Goal: Answer question/provide support

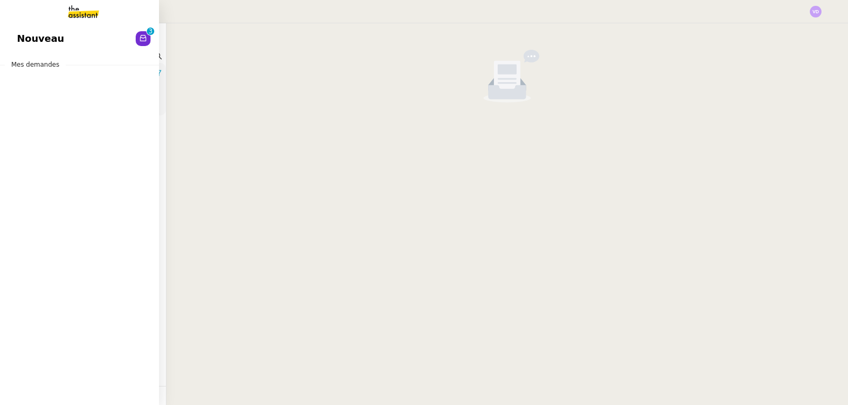
click at [25, 39] on span "Nouveau" at bounding box center [40, 39] width 47 height 16
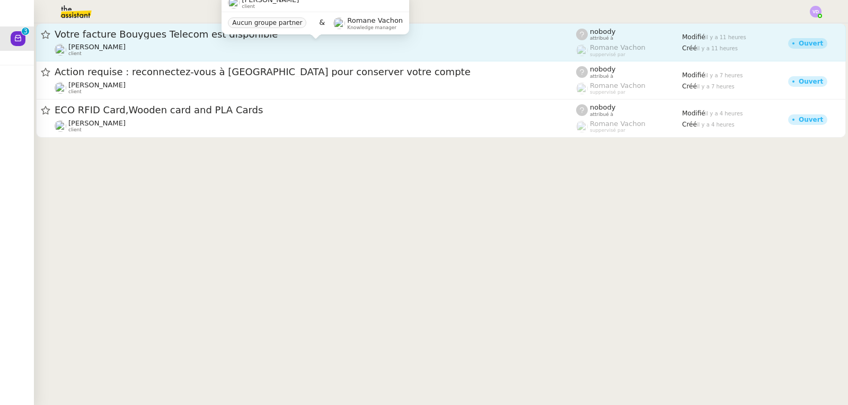
click at [207, 47] on div "[PERSON_NAME] client" at bounding box center [315, 50] width 521 height 14
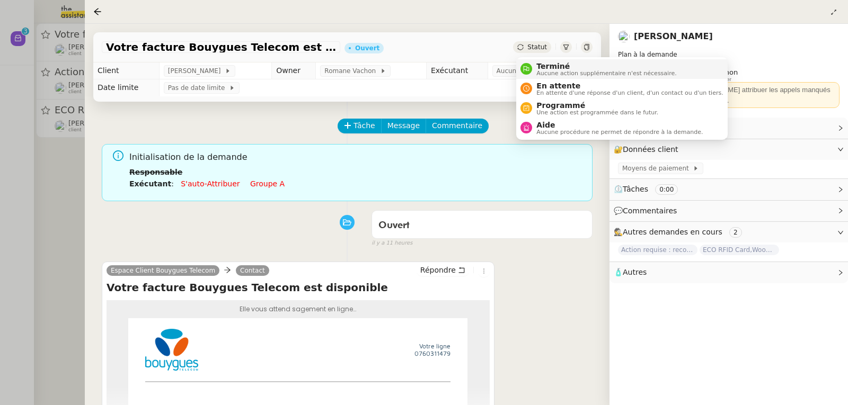
click at [543, 65] on span "Terminé" at bounding box center [606, 66] width 140 height 8
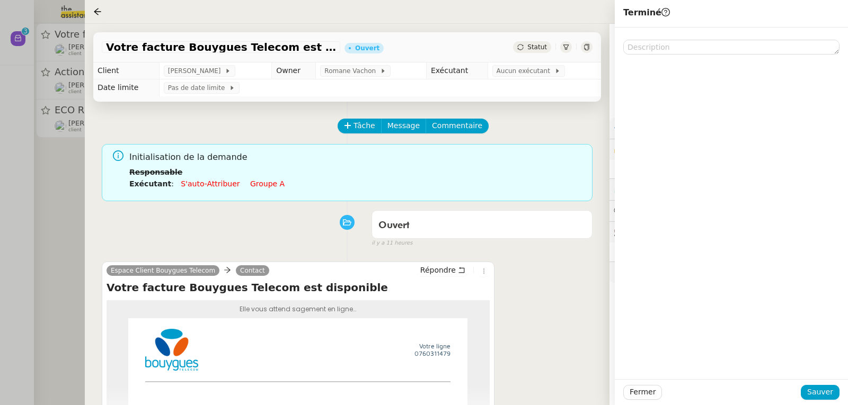
click at [816, 377] on div at bounding box center [731, 204] width 233 height 352
click at [811, 390] on span "Sauver" at bounding box center [820, 392] width 26 height 12
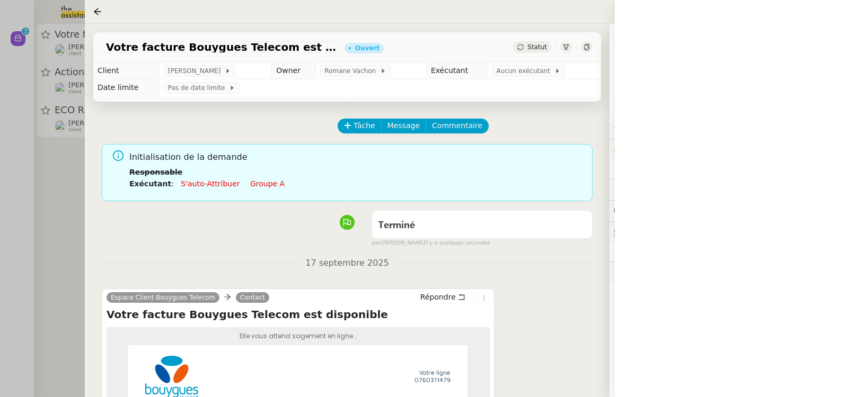
click at [37, 181] on div at bounding box center [424, 198] width 848 height 397
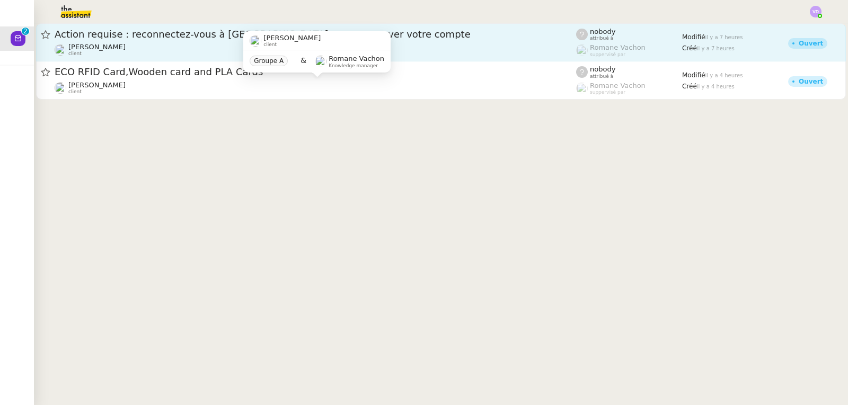
click at [149, 37] on span "Action requise : reconnectez-vous à [GEOGRAPHIC_DATA] pour conserver votre comp…" at bounding box center [315, 35] width 521 height 10
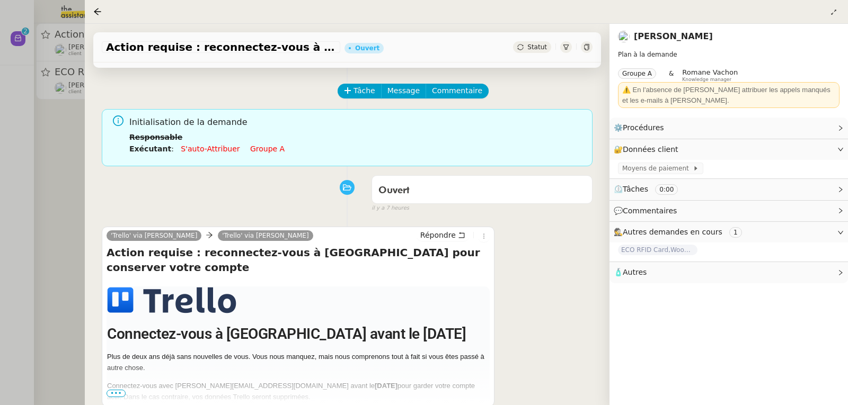
scroll to position [53, 0]
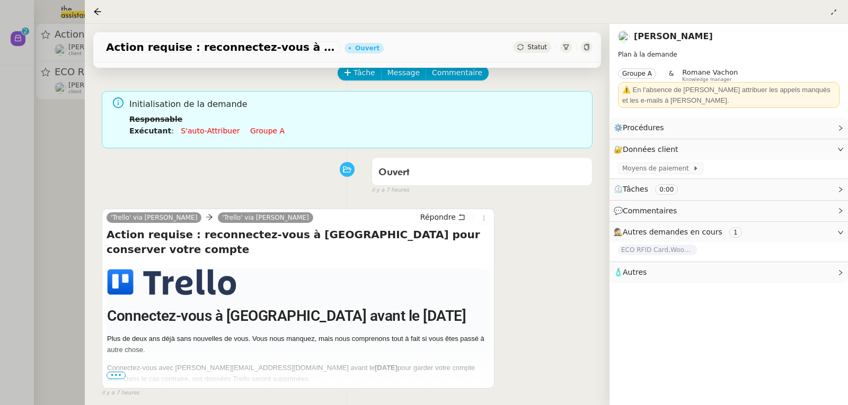
click at [537, 50] on span "Statut" at bounding box center [537, 46] width 20 height 7
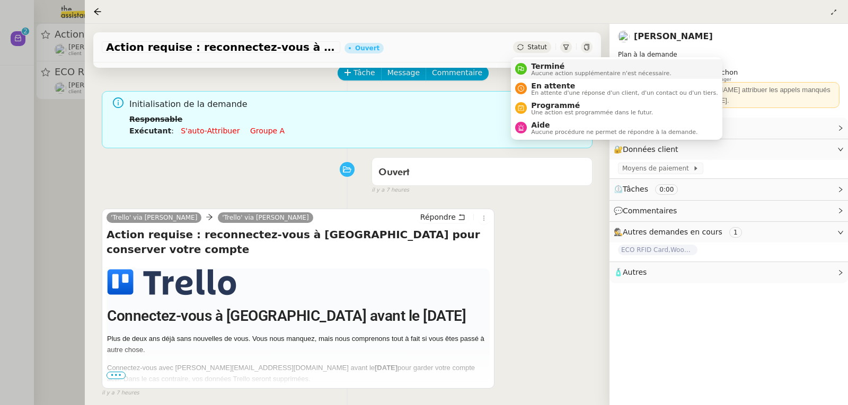
click at [563, 65] on span "Terminé" at bounding box center [601, 66] width 140 height 8
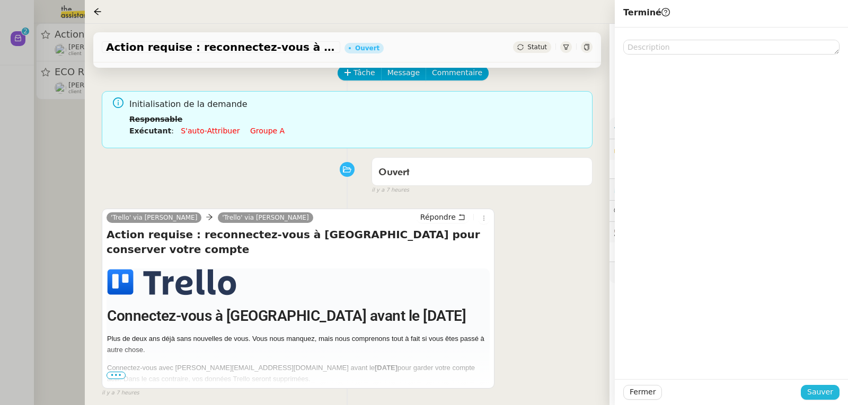
click at [829, 397] on span "Sauver" at bounding box center [820, 392] width 26 height 12
click at [43, 131] on div at bounding box center [424, 202] width 848 height 405
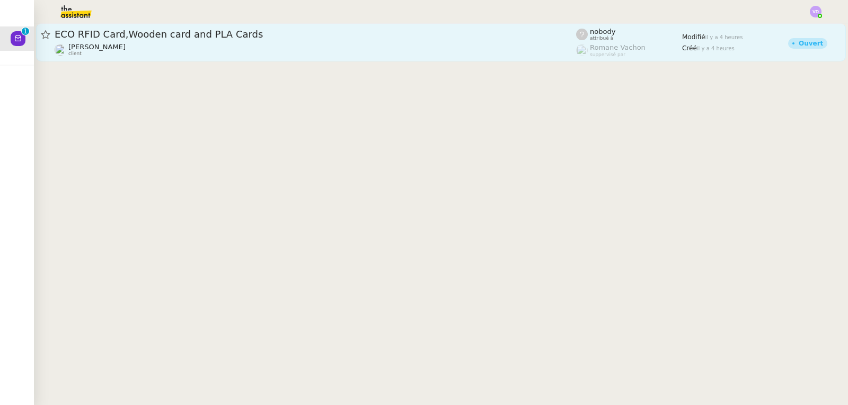
click at [143, 40] on div "ECO RFID Card,Wooden card and PLA Cards" at bounding box center [315, 34] width 521 height 13
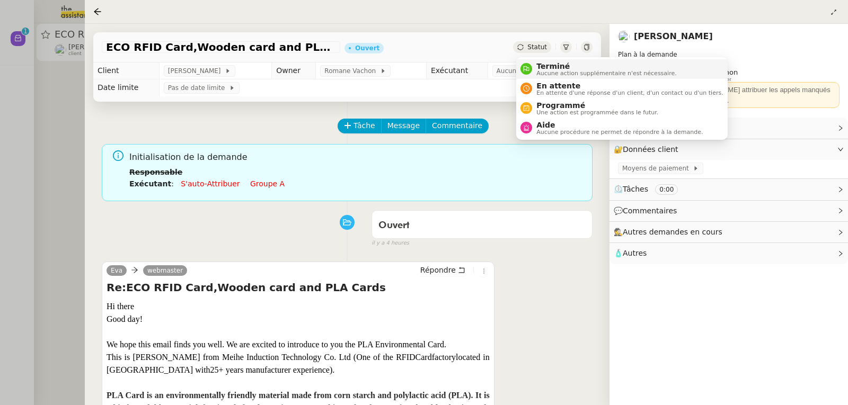
click at [545, 71] on span "Aucune action supplémentaire n'est nécessaire." at bounding box center [606, 73] width 140 height 6
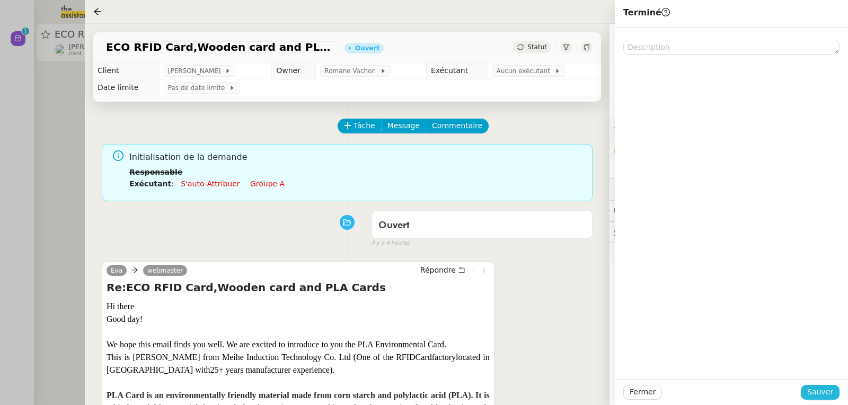
click at [818, 395] on span "Sauver" at bounding box center [820, 392] width 26 height 12
